Goal: Task Accomplishment & Management: Complete application form

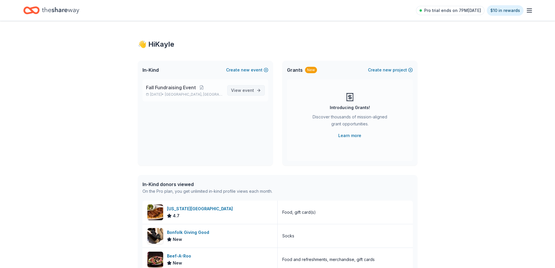
click at [241, 93] on span "View event" at bounding box center [242, 90] width 23 height 7
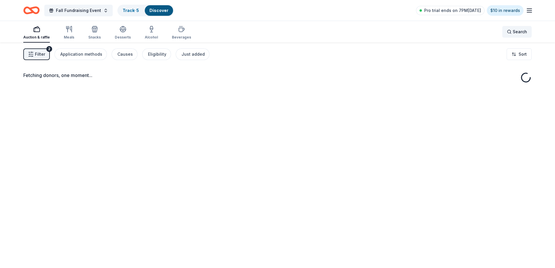
click at [514, 34] on span "Search" at bounding box center [520, 31] width 14 height 7
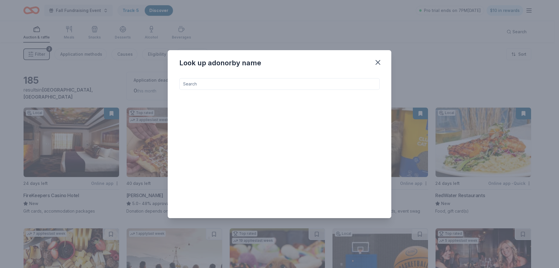
click at [246, 80] on input at bounding box center [279, 84] width 200 height 12
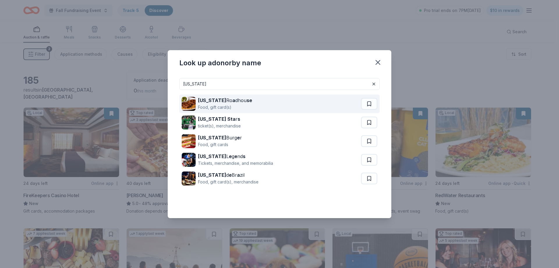
type input "texas"
click at [223, 103] on div "Texas Ro a dhou se" at bounding box center [225, 100] width 54 height 7
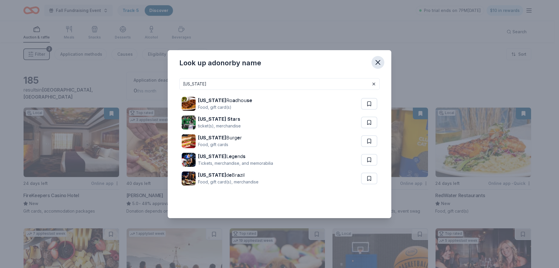
click at [381, 64] on icon "button" at bounding box center [378, 62] width 8 height 8
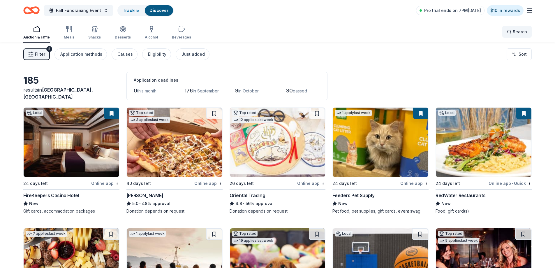
click at [516, 31] on span "Search" at bounding box center [520, 31] width 14 height 7
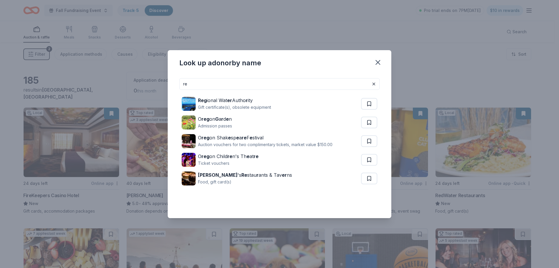
type input "r"
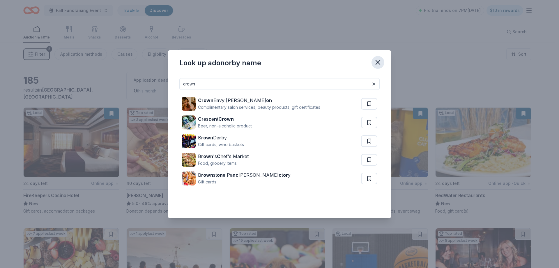
type input "crown"
drag, startPoint x: 382, startPoint y: 61, endPoint x: 378, endPoint y: 63, distance: 4.4
click at [381, 61] on icon "button" at bounding box center [378, 62] width 8 height 8
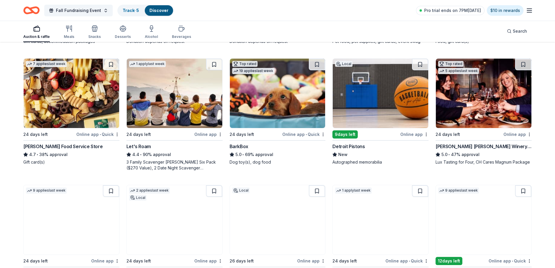
scroll to position [171, 0]
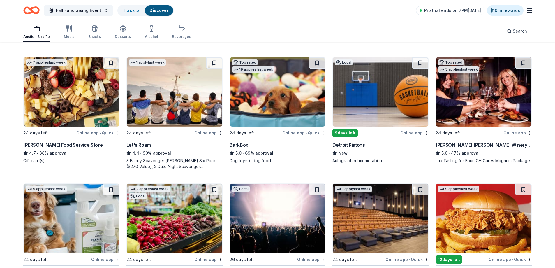
click at [412, 112] on img at bounding box center [381, 91] width 96 height 69
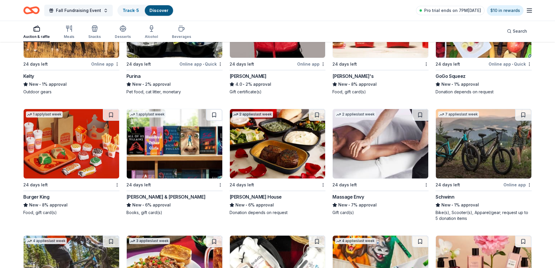
scroll to position [3115, 0]
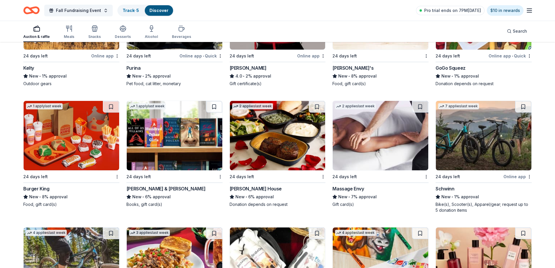
click at [264, 151] on img at bounding box center [278, 135] width 96 height 69
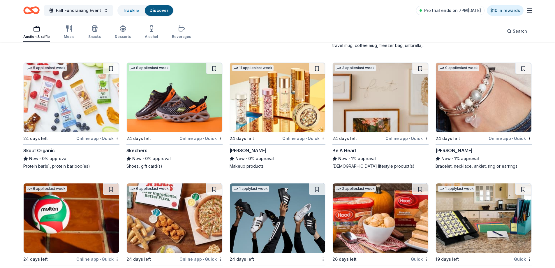
scroll to position [4428, 0]
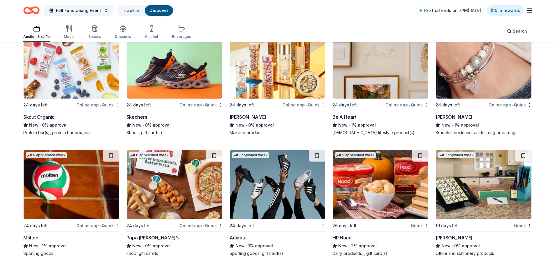
click at [192, 80] on img at bounding box center [175, 63] width 96 height 69
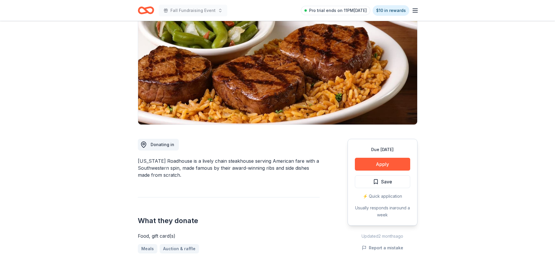
scroll to position [58, 0]
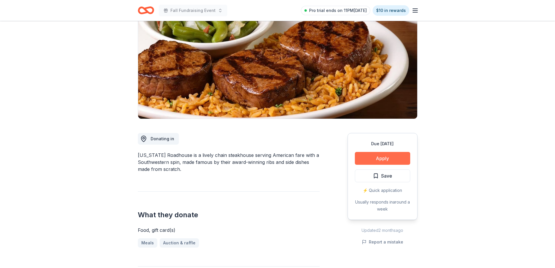
click at [382, 157] on button "Apply" at bounding box center [382, 158] width 55 height 13
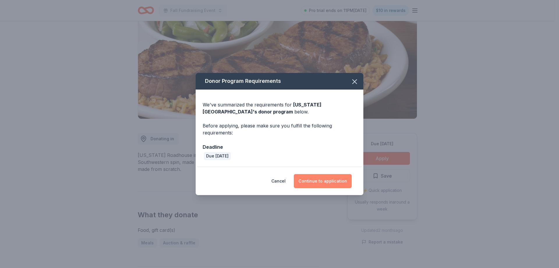
click at [327, 181] on button "Continue to application" at bounding box center [323, 181] width 58 height 14
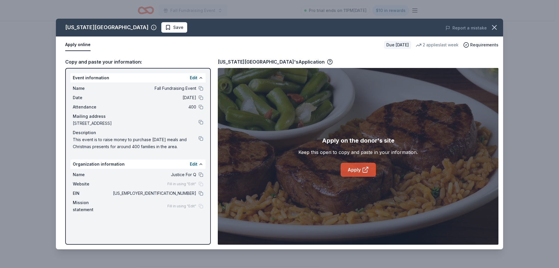
click at [363, 165] on link "Apply" at bounding box center [358, 170] width 35 height 14
click at [348, 166] on link "Apply" at bounding box center [358, 170] width 35 height 14
drag, startPoint x: 461, startPoint y: 48, endPoint x: 432, endPoint y: 54, distance: 28.9
click at [432, 54] on div "Copy and paste your information: Event information Edit Name Fall Fundraising E…" at bounding box center [279, 151] width 447 height 196
click at [494, 29] on icon "button" at bounding box center [495, 27] width 8 height 8
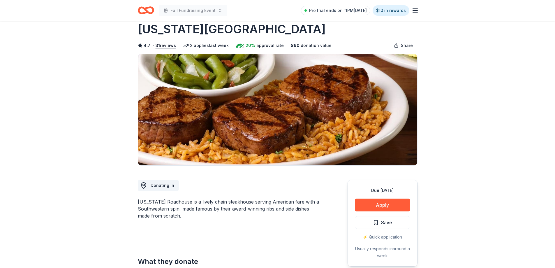
scroll to position [0, 0]
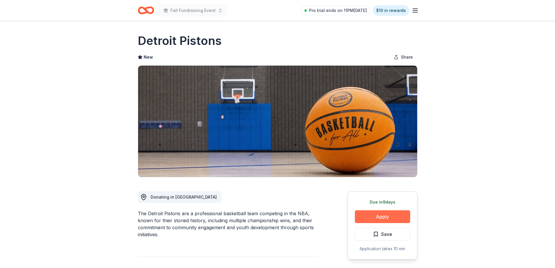
click at [385, 219] on button "Apply" at bounding box center [382, 216] width 55 height 13
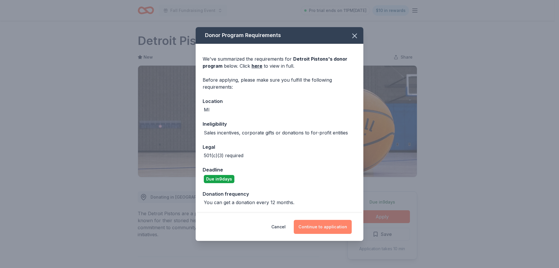
click at [326, 223] on button "Continue to application" at bounding box center [323, 227] width 58 height 14
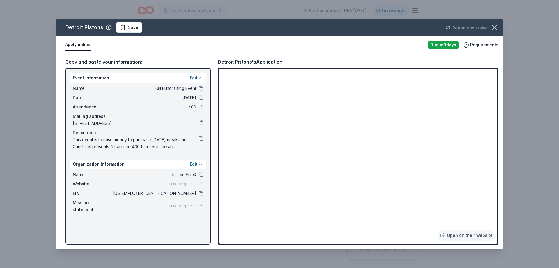
drag, startPoint x: 173, startPoint y: 192, endPoint x: 193, endPoint y: 193, distance: 19.2
click at [193, 193] on span "33-1464729" at bounding box center [154, 193] width 84 height 7
drag, startPoint x: 498, startPoint y: 116, endPoint x: 499, endPoint y: 134, distance: 17.5
click at [499, 134] on div "Copy and paste your information: Event information Edit Name Fall Fundraising E…" at bounding box center [279, 151] width 447 height 196
click at [496, 23] on button "button" at bounding box center [494, 27] width 13 height 13
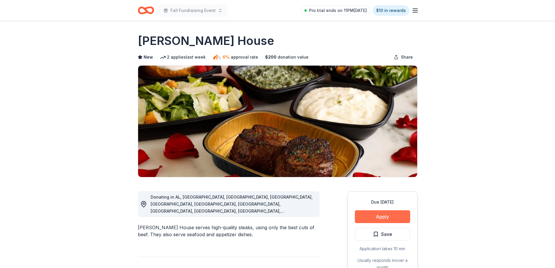
click at [390, 215] on button "Apply" at bounding box center [382, 216] width 55 height 13
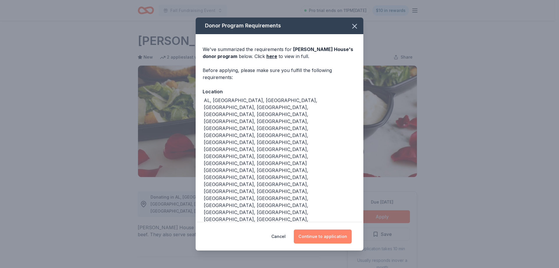
click at [315, 229] on button "Continue to application" at bounding box center [323, 236] width 58 height 14
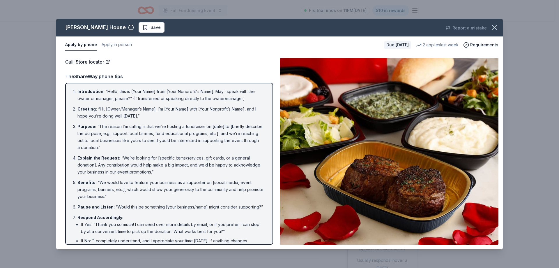
drag, startPoint x: 274, startPoint y: 164, endPoint x: 274, endPoint y: 187, distance: 23.0
click at [274, 187] on div "Call : Store locator Call : Store locator TheShareWay phone tips Introduction :…" at bounding box center [279, 151] width 447 height 196
drag, startPoint x: 266, startPoint y: 177, endPoint x: 265, endPoint y: 186, distance: 9.2
click at [266, 189] on div "Introduction : “Hello, this is [Your Name] from [Your Nonprofit's Name]. May I …" at bounding box center [169, 164] width 208 height 162
click at [127, 45] on button "Apply in person" at bounding box center [117, 45] width 30 height 12
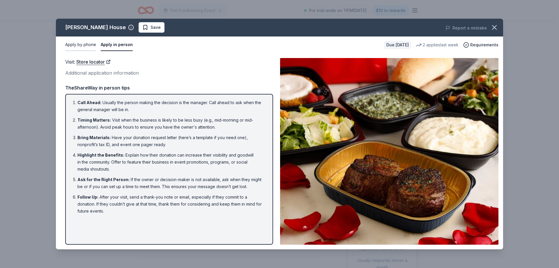
click at [83, 44] on button "Apply by phone" at bounding box center [80, 45] width 31 height 12
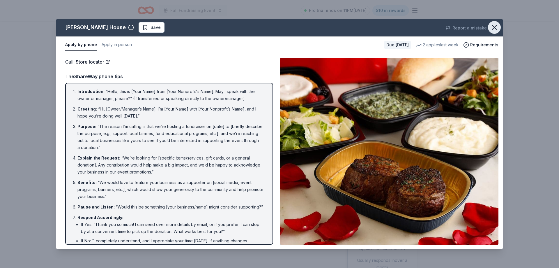
click at [494, 26] on icon "button" at bounding box center [495, 27] width 8 height 8
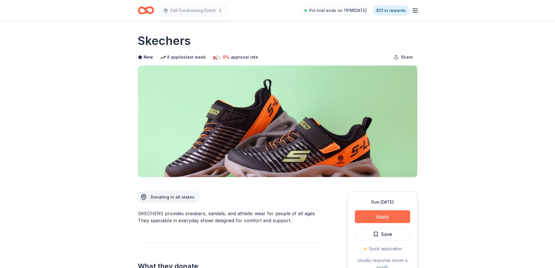
click at [394, 217] on button "Apply" at bounding box center [382, 216] width 55 height 13
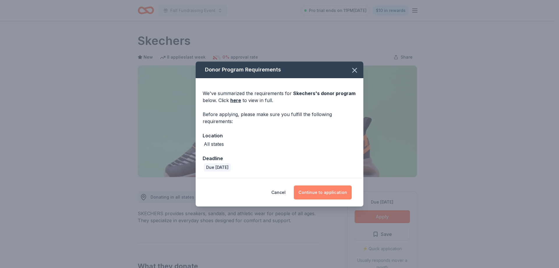
click at [316, 191] on button "Continue to application" at bounding box center [323, 192] width 58 height 14
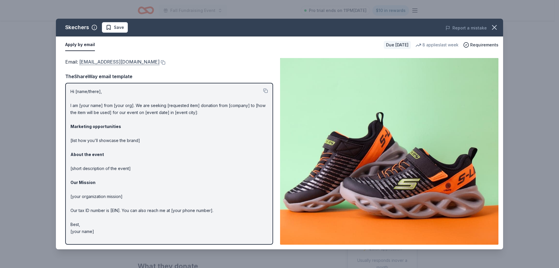
click at [100, 61] on link "[EMAIL_ADDRESS][DOMAIN_NAME]" at bounding box center [119, 62] width 80 height 8
click at [89, 62] on link "[EMAIL_ADDRESS][DOMAIN_NAME]" at bounding box center [119, 62] width 80 height 8
click at [493, 29] on icon "button" at bounding box center [495, 27] width 4 height 4
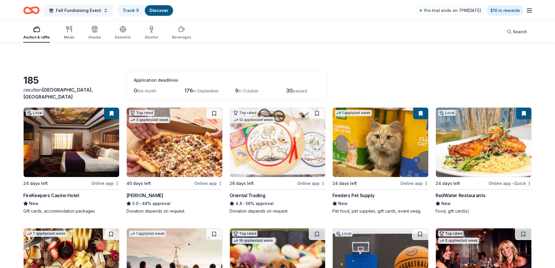
scroll to position [4428, 0]
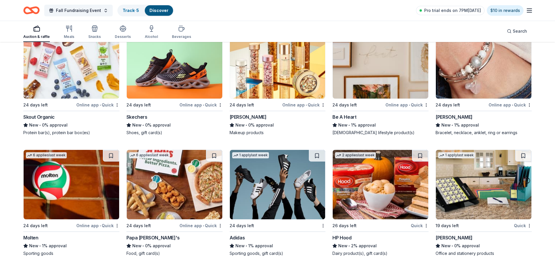
click at [268, 184] on img at bounding box center [278, 184] width 96 height 69
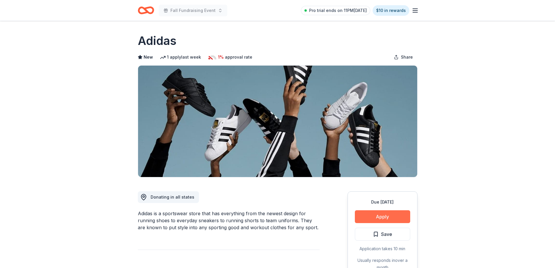
click at [389, 218] on button "Apply" at bounding box center [382, 216] width 55 height 13
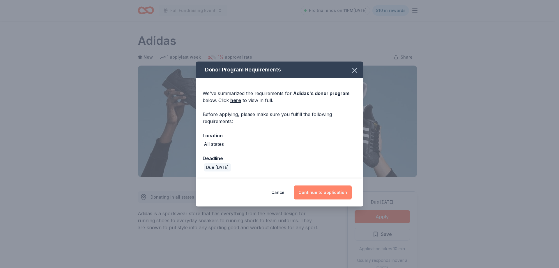
click at [334, 193] on button "Continue to application" at bounding box center [323, 192] width 58 height 14
